Goal: Book appointment/travel/reservation

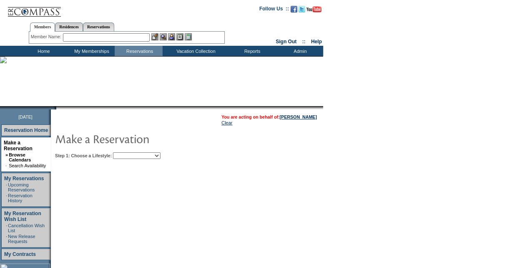
click at [160, 153] on select "Beach Leisure Metropolitan Mountain OIAL for Adventure OIAL for Couples OIAL fo…" at bounding box center [136, 155] width 47 height 7
select select "Beach"
click at [127, 152] on select "Beach Leisure Metropolitan Mountain OIAL for Adventure OIAL for Couples OIAL fo…" at bounding box center [136, 155] width 47 height 7
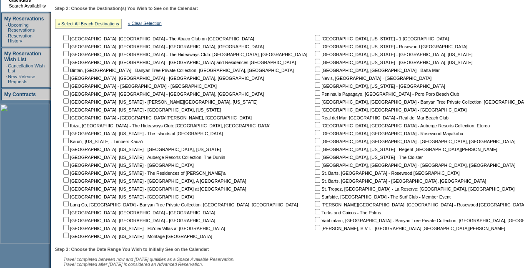
scroll to position [167, 0]
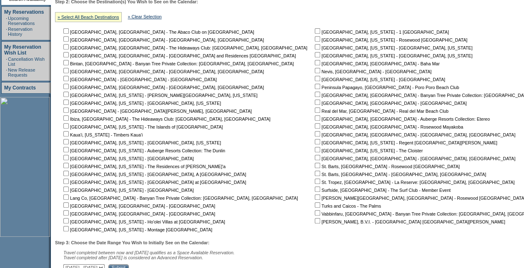
click at [314, 142] on input "checkbox" at bounding box center [316, 141] width 5 height 5
checkbox input "true"
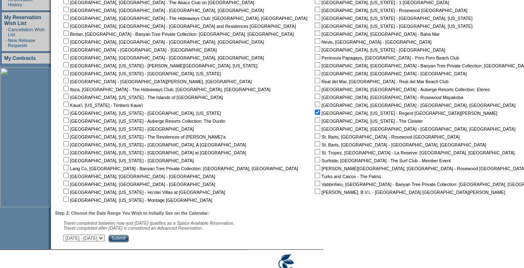
scroll to position [233, 0]
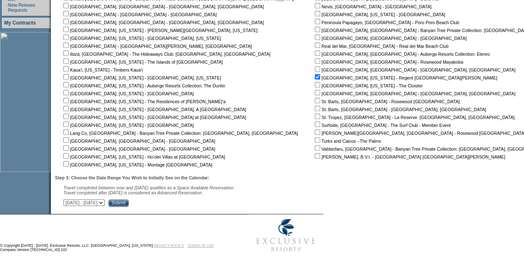
click at [129, 203] on input "Submit" at bounding box center [118, 203] width 20 height 7
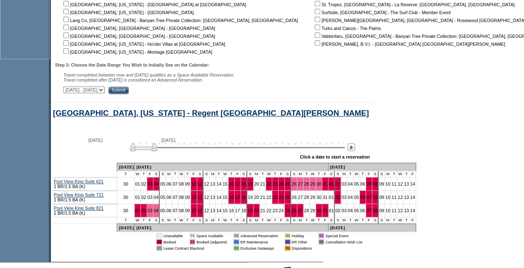
scroll to position [374, 0]
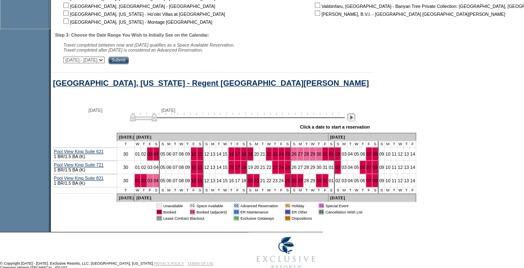
click at [355, 120] on img at bounding box center [351, 117] width 8 height 8
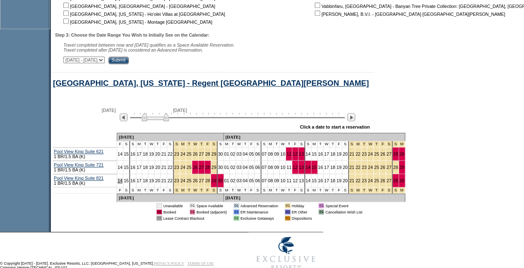
click at [122, 183] on link "14" at bounding box center [119, 180] width 5 height 5
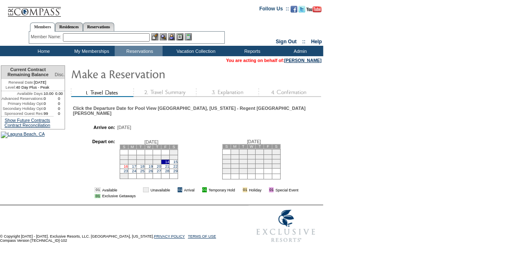
click at [128, 169] on link "16" at bounding box center [126, 167] width 4 height 4
